Goal: Transaction & Acquisition: Obtain resource

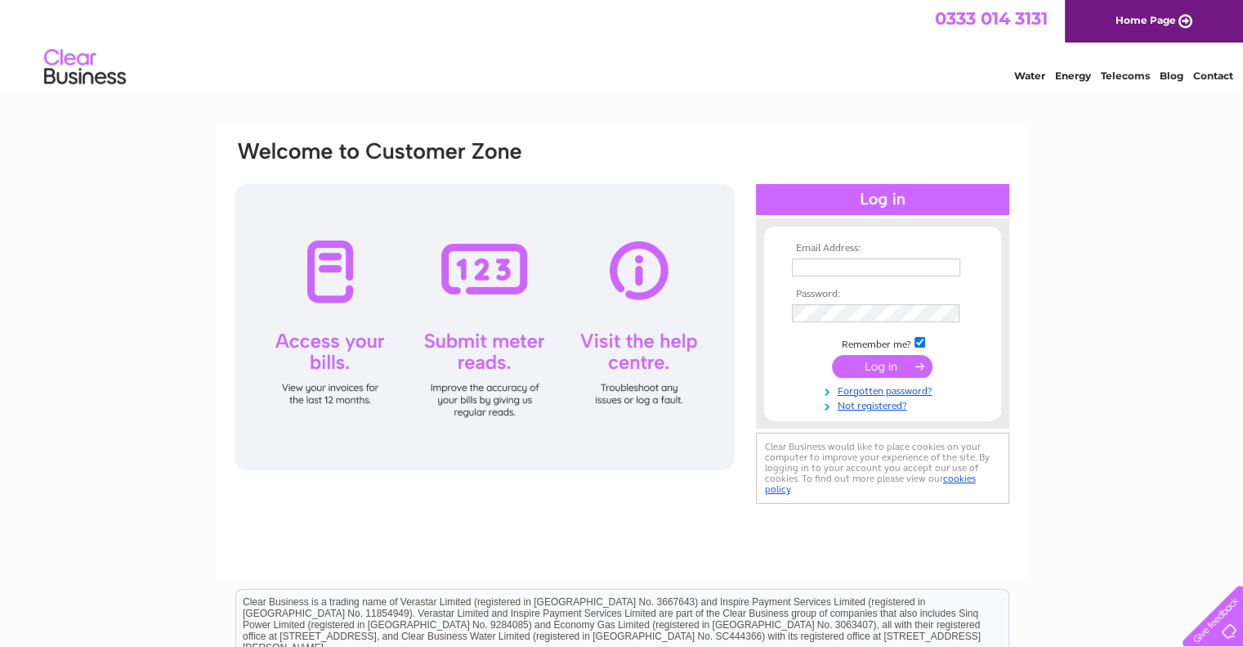
type input "accounts@theoldcuriosity.co.uk"
click at [888, 367] on input "submit" at bounding box center [882, 366] width 101 height 23
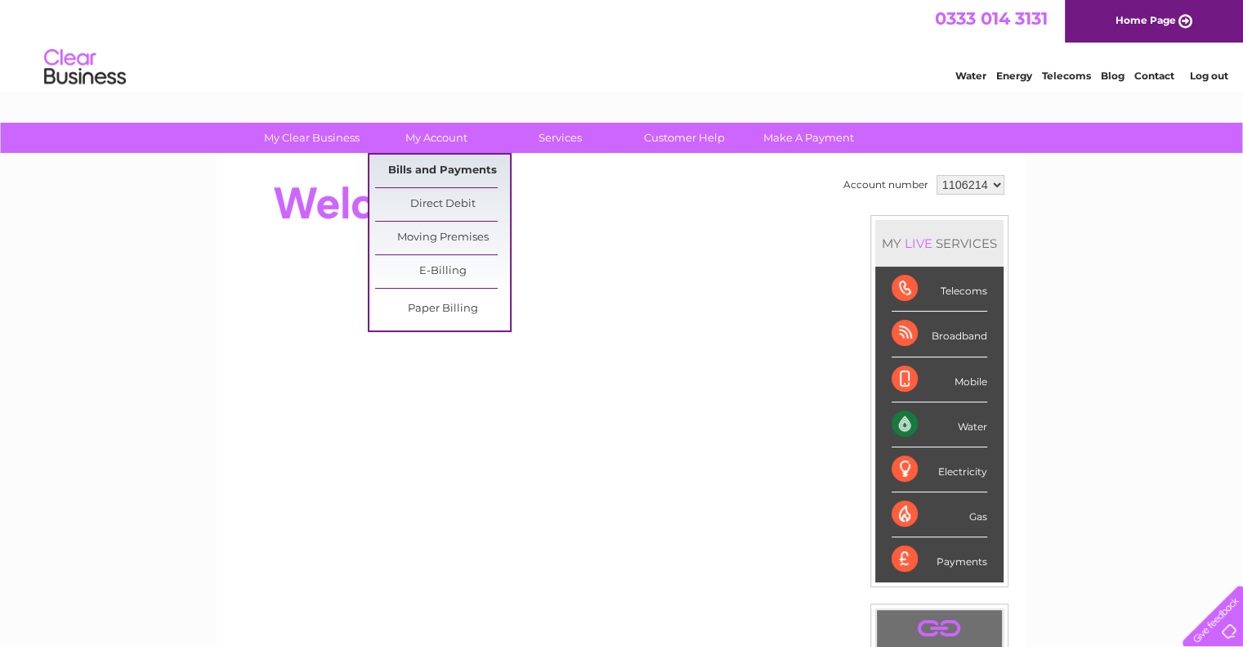
click at [444, 172] on link "Bills and Payments" at bounding box center [442, 171] width 135 height 33
click at [435, 168] on link "Bills and Payments" at bounding box center [442, 171] width 135 height 33
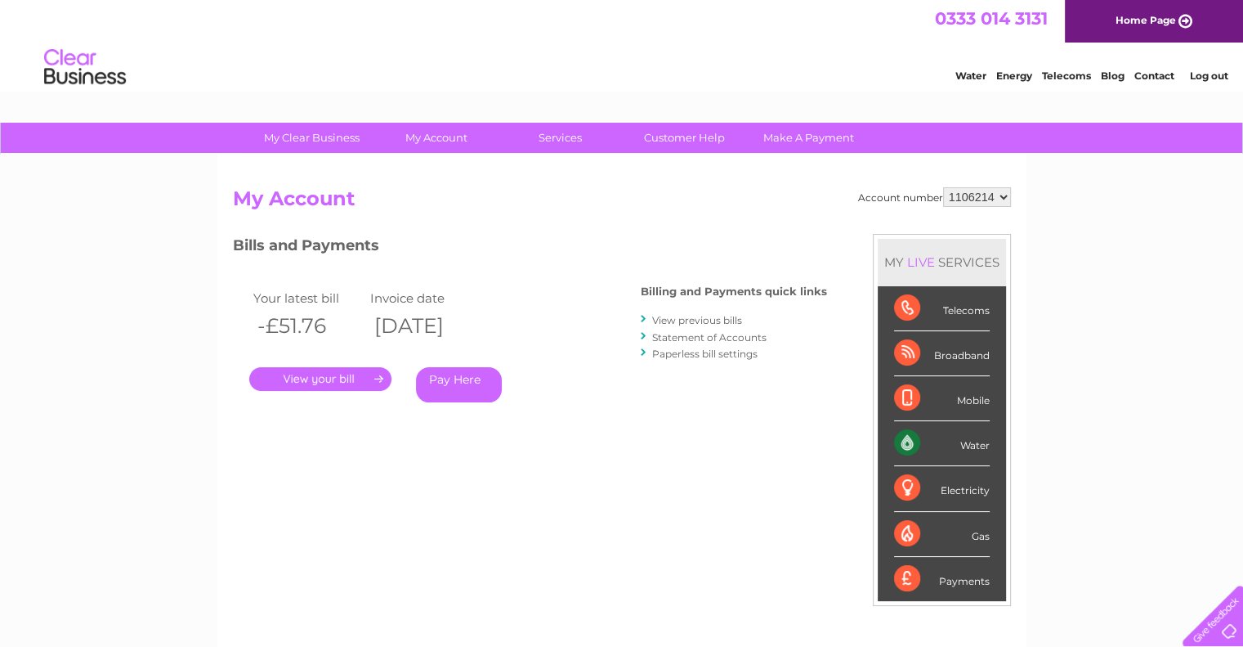
click at [338, 385] on link "." at bounding box center [320, 379] width 142 height 24
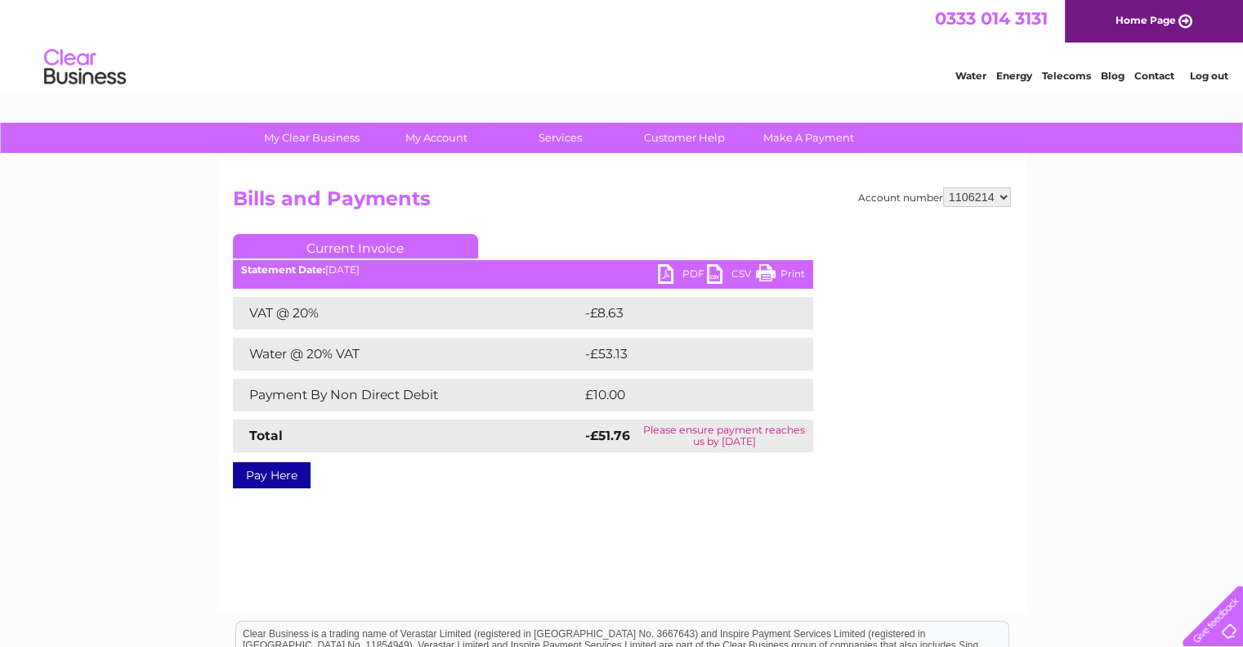
click at [679, 274] on link "PDF" at bounding box center [682, 276] width 49 height 24
click at [685, 266] on link "PDF" at bounding box center [682, 276] width 49 height 24
